Goal: Task Accomplishment & Management: Manage account settings

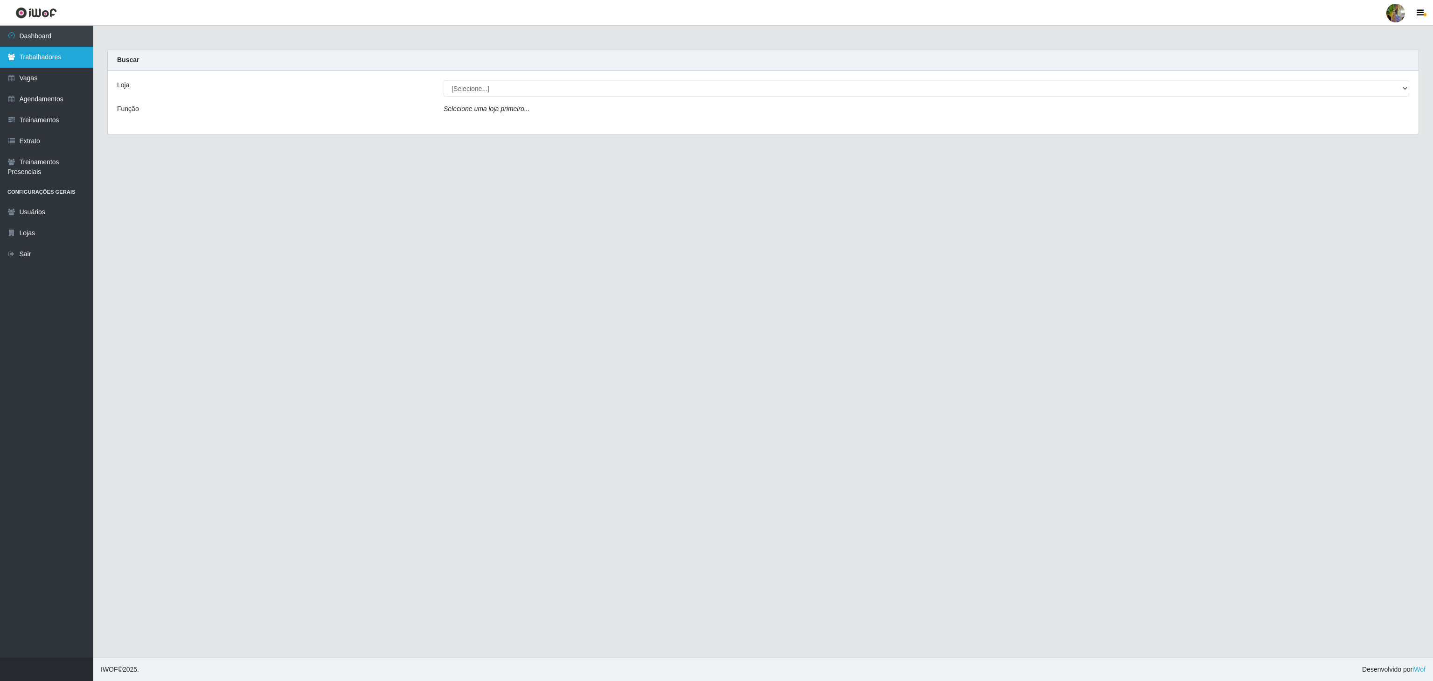
click at [68, 57] on link "Trabalhadores" at bounding box center [46, 57] width 93 height 21
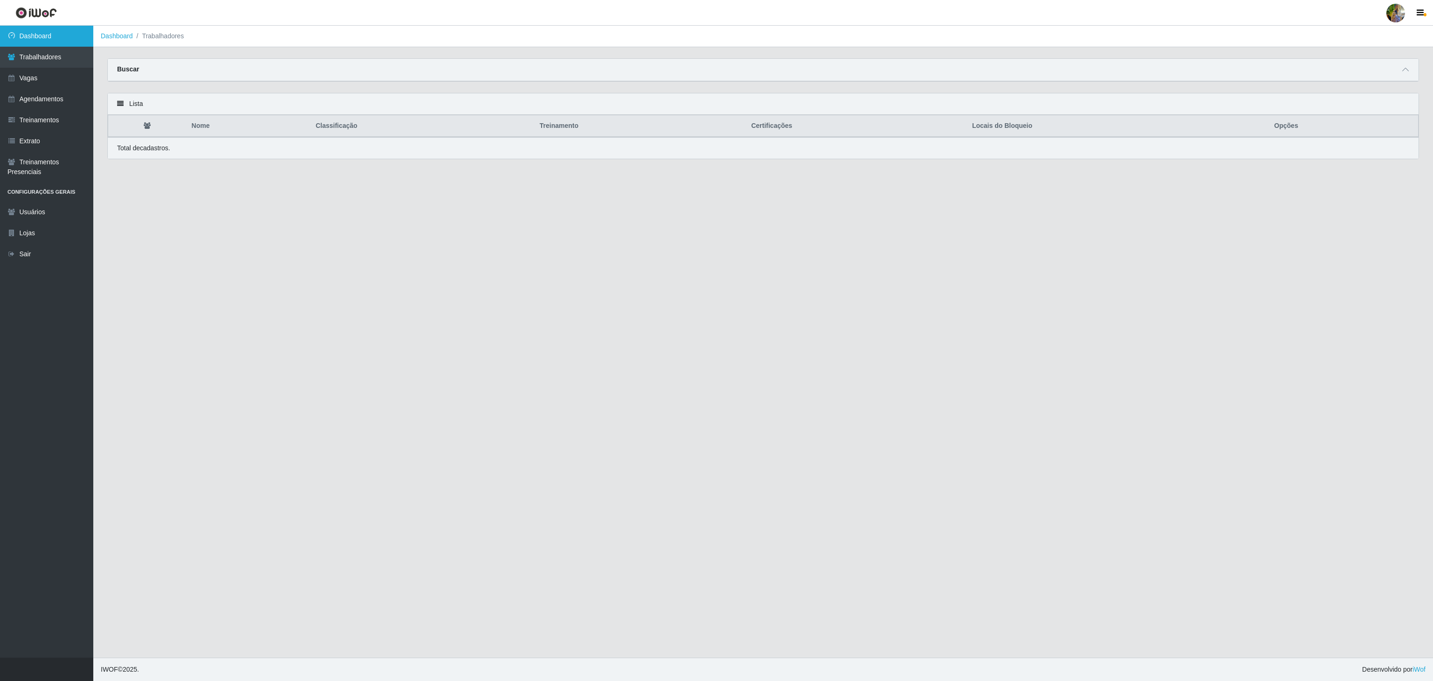
click at [71, 36] on link "Dashboard" at bounding box center [46, 36] width 93 height 21
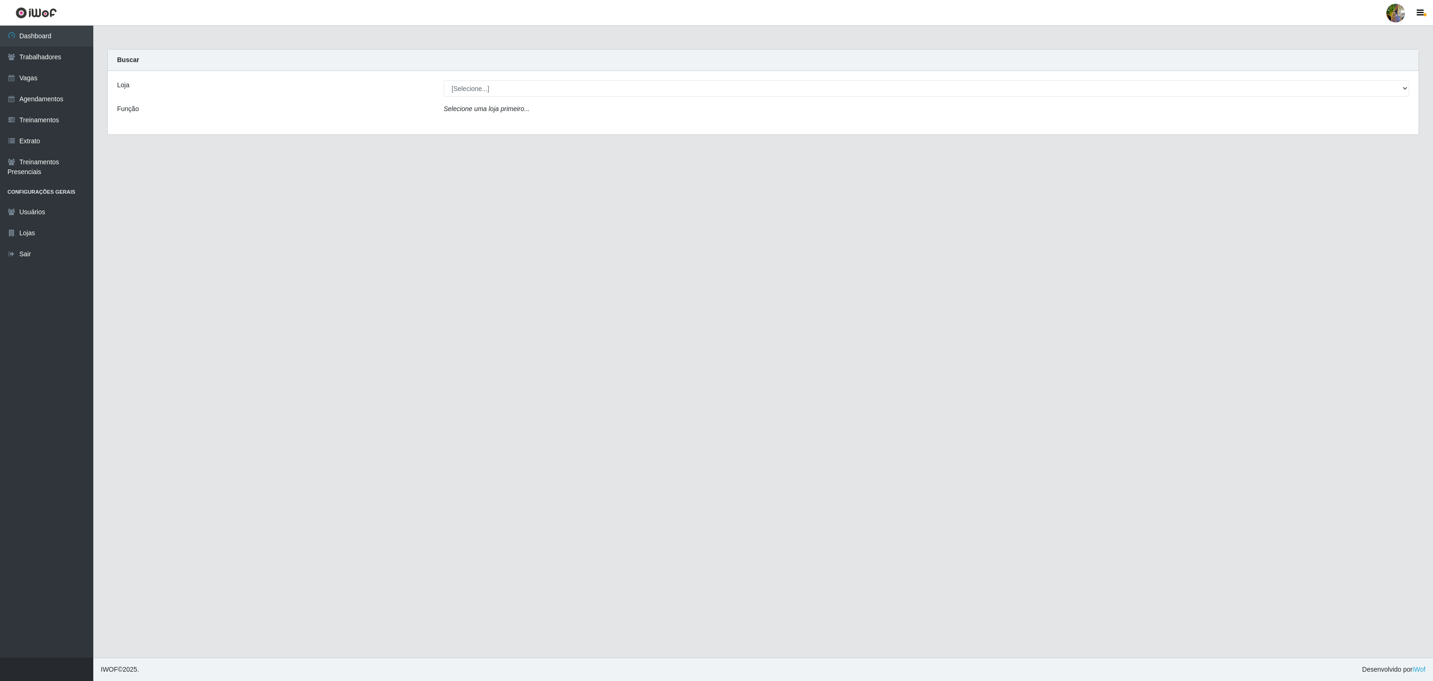
click at [621, 98] on div "Loja [Selecione...] Atacado Vem - [GEOGRAPHIC_DATA] 30 Laranjeiras Velha Atacad…" at bounding box center [763, 102] width 1311 height 63
click at [617, 91] on select "[Selecione...] Atacado Vem - [GEOGRAPHIC_DATA] 30 Laranjeiras Velha Atacado Vem…" at bounding box center [927, 88] width 966 height 16
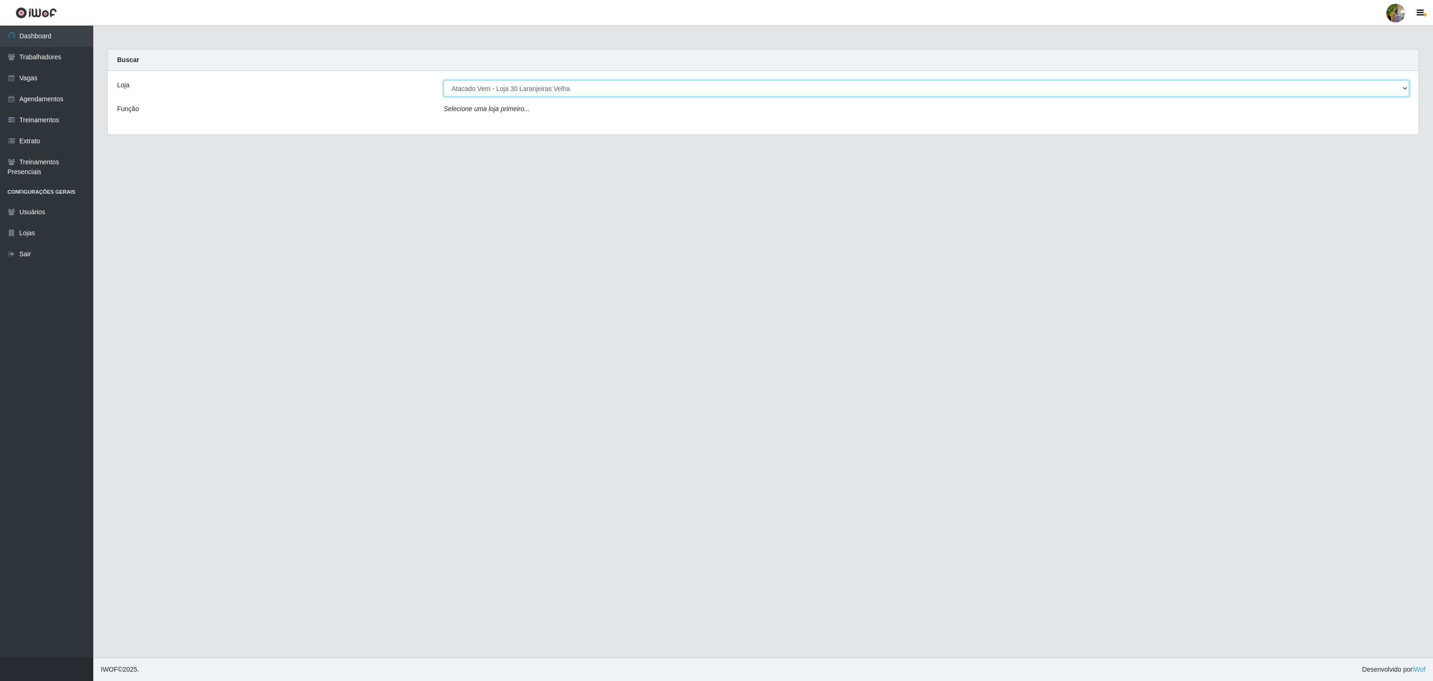
click at [444, 81] on select "[Selecione...] Atacado Vem - [GEOGRAPHIC_DATA] 30 Laranjeiras Velha Atacado Vem…" at bounding box center [927, 88] width 966 height 16
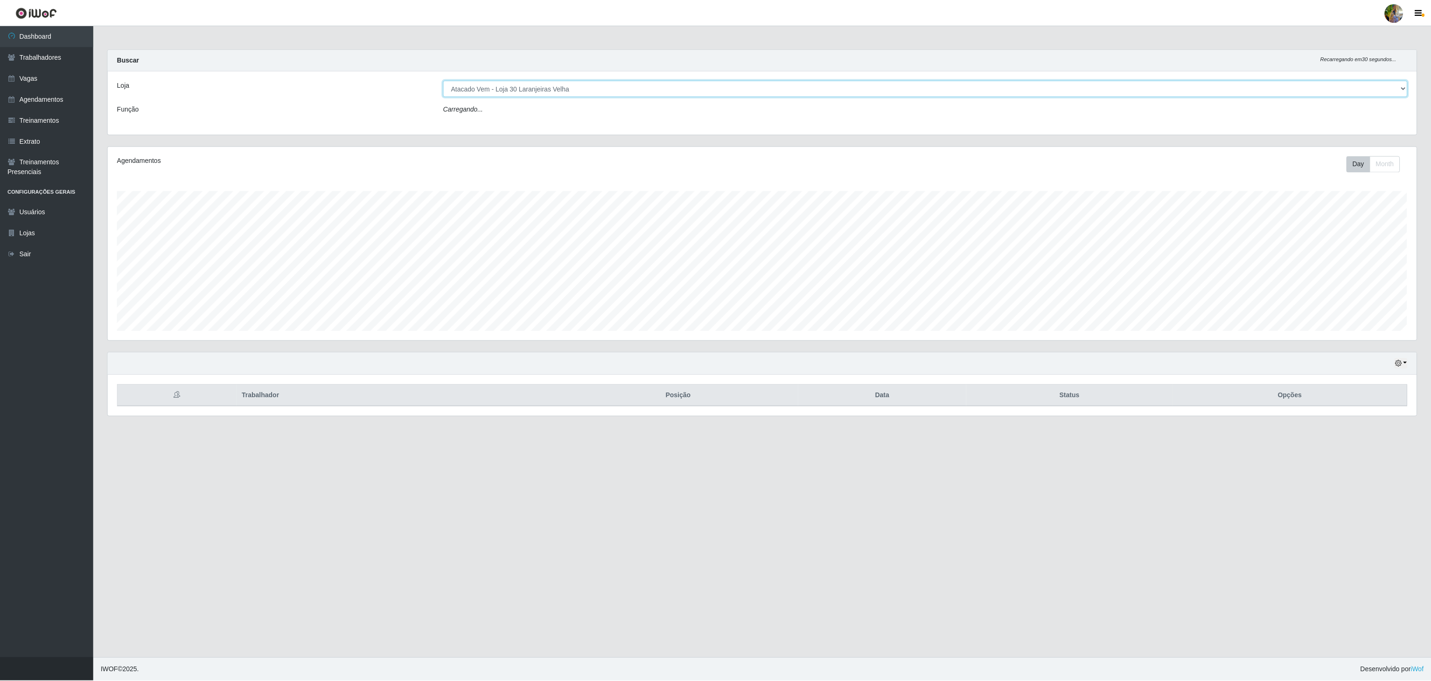
scroll to position [194, 1310]
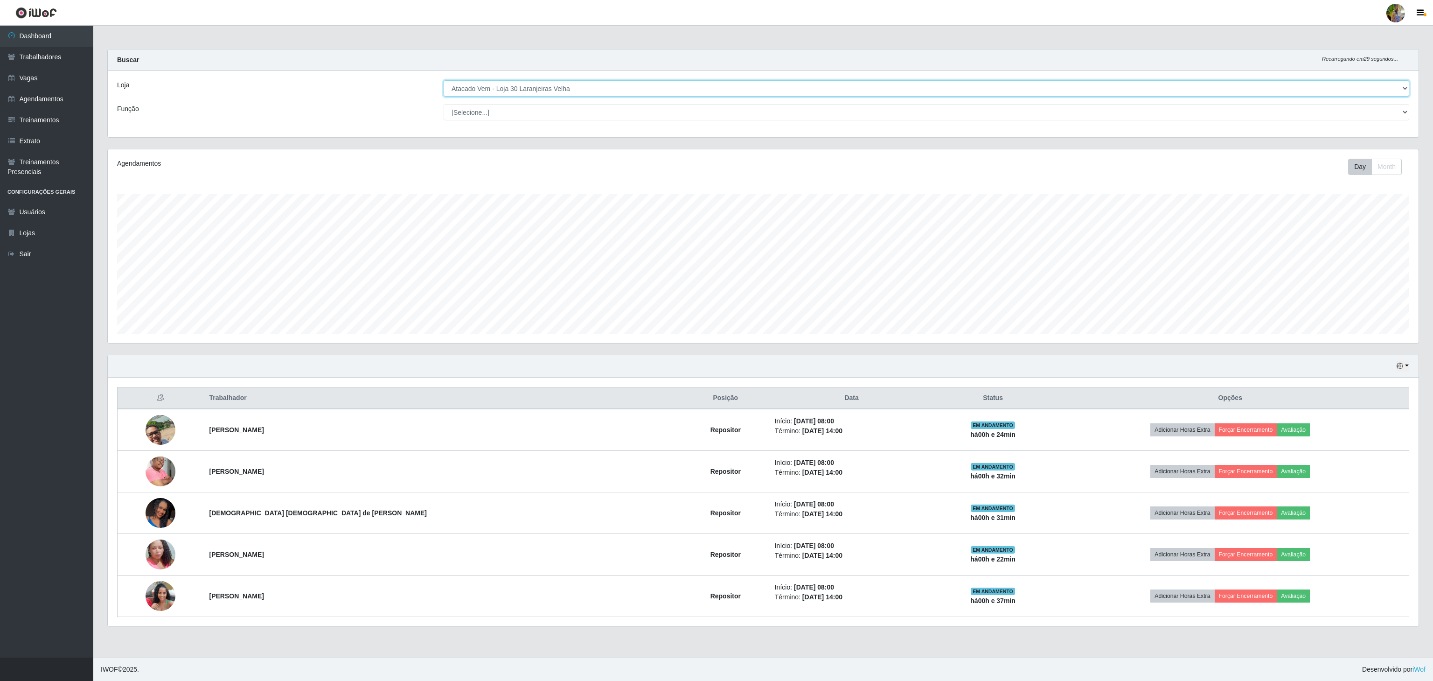
click at [684, 86] on select "[Selecione...] Atacado Vem - [GEOGRAPHIC_DATA] 30 Laranjeiras Velha Atacado Vem…" at bounding box center [927, 88] width 966 height 16
click at [444, 81] on select "[Selecione...] Atacado Vem - [GEOGRAPHIC_DATA] 30 Laranjeiras Velha Atacado Vem…" at bounding box center [927, 88] width 966 height 16
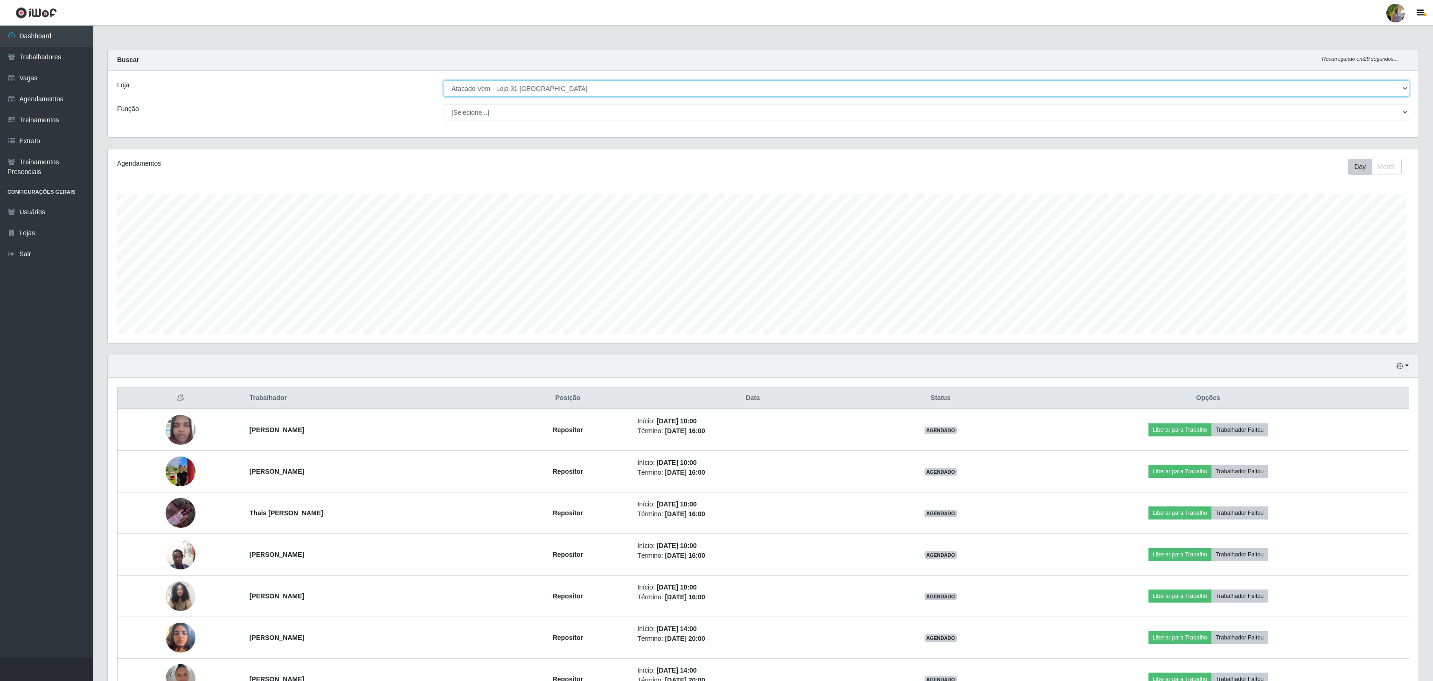
scroll to position [466313, 465199]
click at [646, 91] on select "[Selecione...] Atacado Vem - [GEOGRAPHIC_DATA] 30 Laranjeiras Velha Atacado Vem…" at bounding box center [925, 88] width 964 height 16
select select "455"
click at [444, 81] on select "[Selecione...] Atacado Vem - [GEOGRAPHIC_DATA] 30 Laranjeiras Velha Atacado Vem…" at bounding box center [925, 88] width 964 height 16
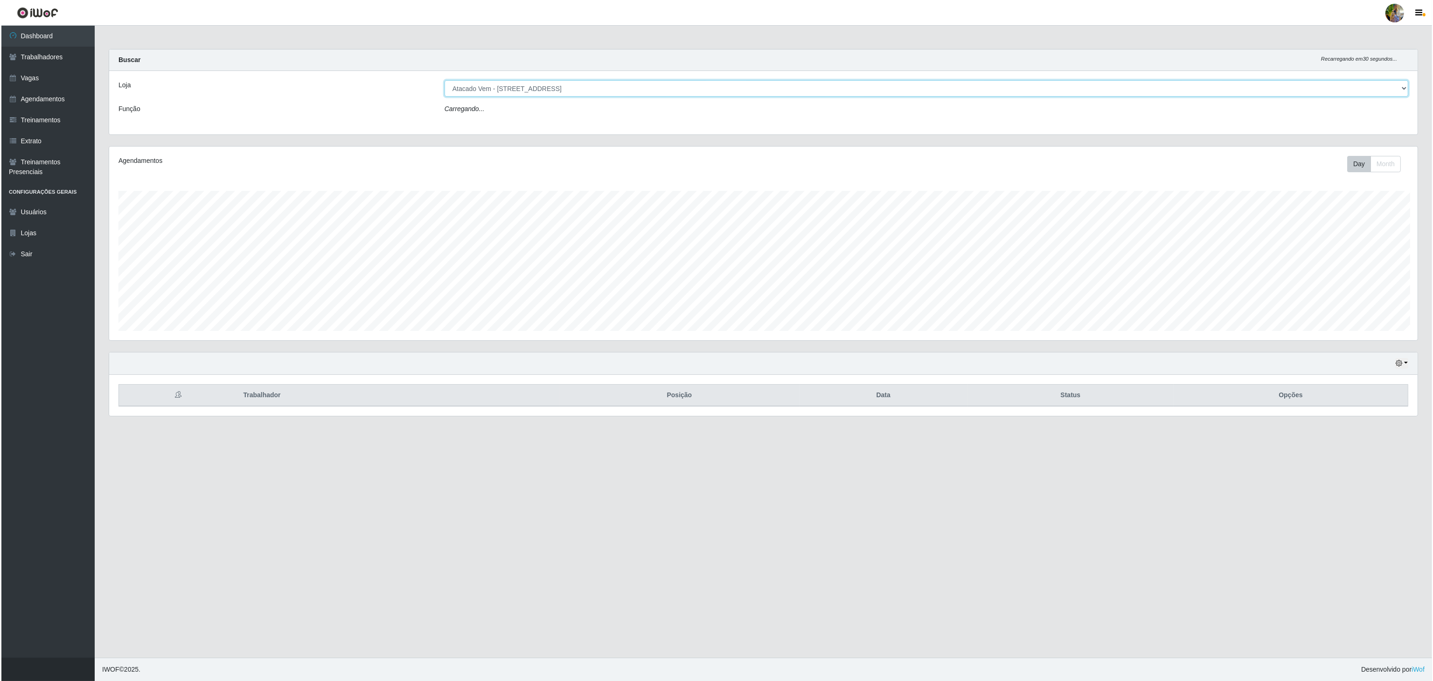
scroll to position [194, 1310]
